Goal: Check status: Check status

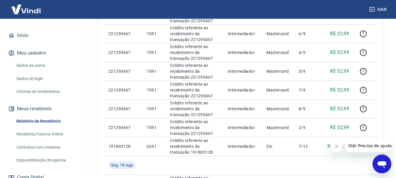
scroll to position [117, 0]
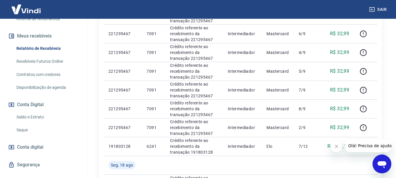
click at [40, 114] on link "Saldo e Extrato" at bounding box center [47, 117] width 67 height 12
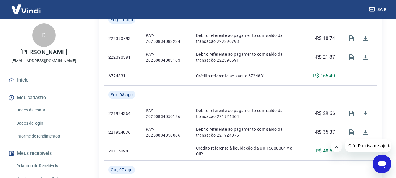
scroll to position [323, 0]
